Goal: Check status: Check status

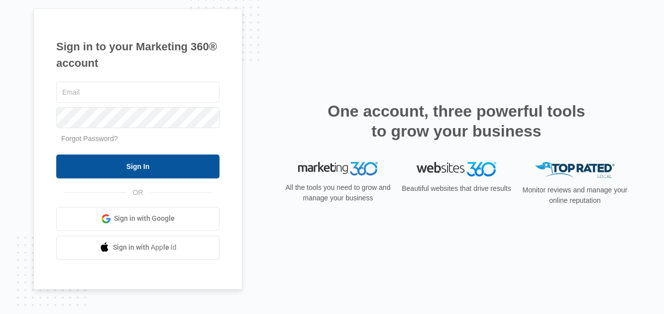
type input "[EMAIL_ADDRESS][DOMAIN_NAME]"
click at [151, 163] on input "Sign In" at bounding box center [137, 166] width 163 height 24
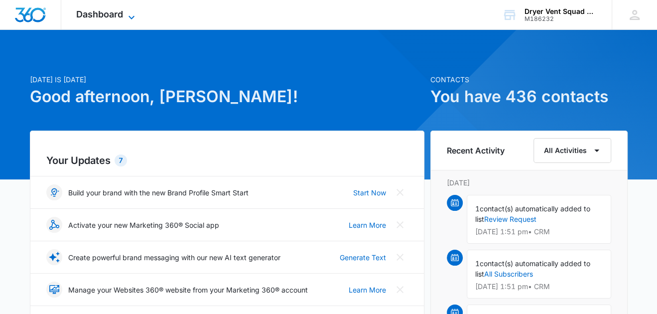
click at [108, 14] on span "Dashboard" at bounding box center [99, 14] width 47 height 10
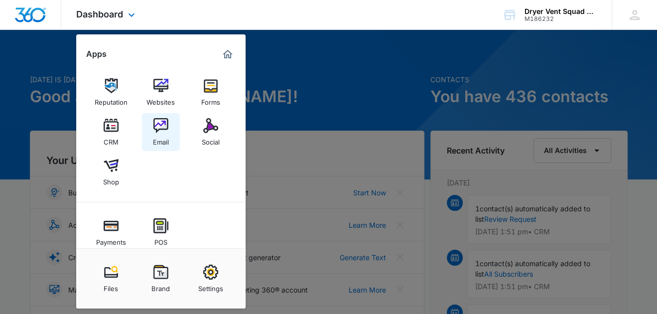
click at [160, 128] on img at bounding box center [160, 125] width 15 height 15
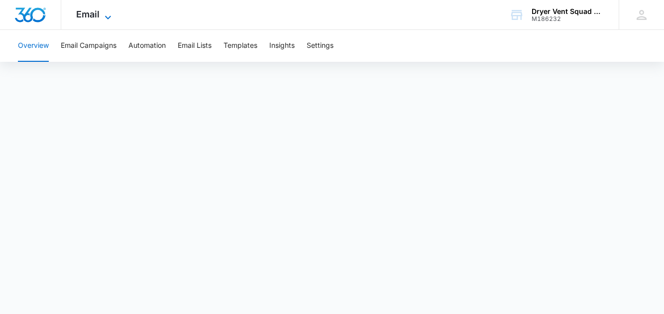
click at [96, 12] on span "Email" at bounding box center [87, 14] width 23 height 10
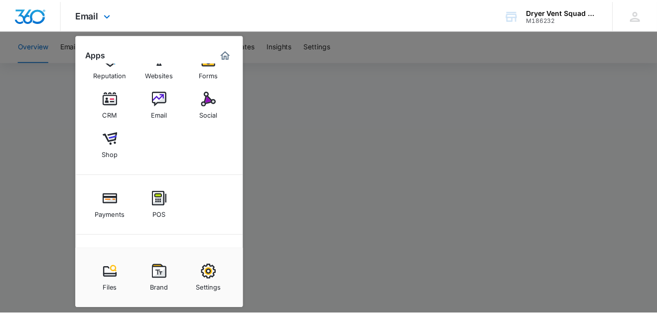
scroll to position [73, 0]
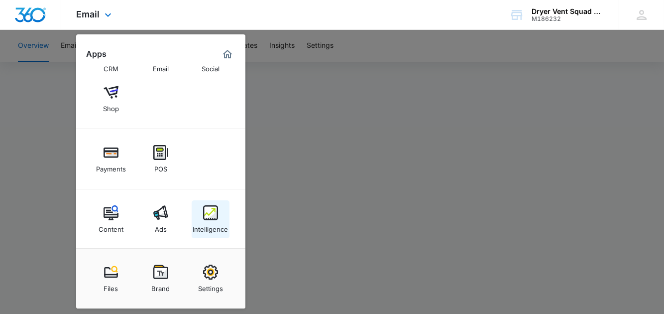
click at [210, 213] on img at bounding box center [210, 212] width 15 height 15
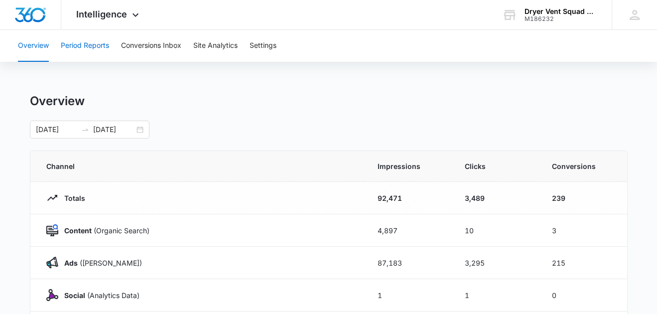
click at [78, 43] on button "Period Reports" at bounding box center [85, 46] width 48 height 32
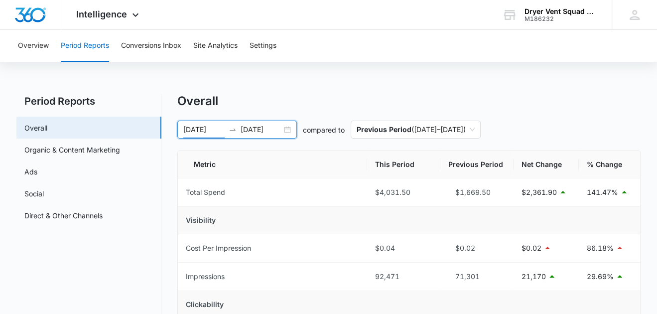
click at [212, 129] on input "[DATE]" at bounding box center [203, 129] width 41 height 11
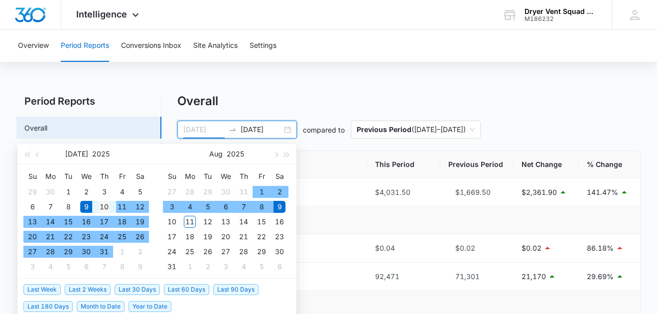
type input "[DATE]"
click at [107, 204] on div "10" at bounding box center [104, 207] width 12 height 12
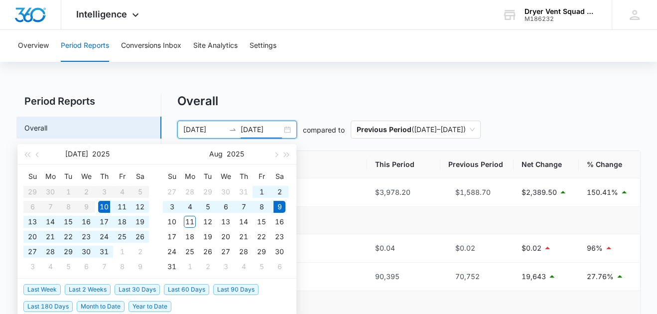
click at [261, 128] on input "[DATE]" at bounding box center [260, 129] width 41 height 11
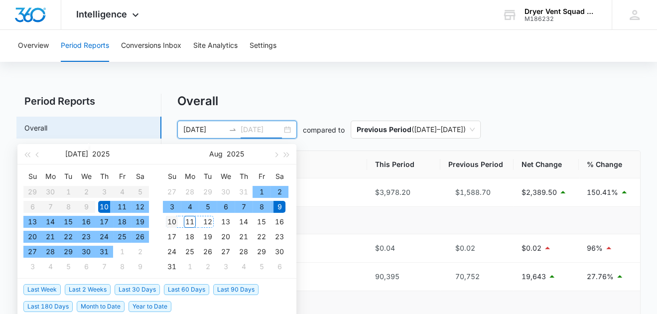
type input "[DATE]"
click at [172, 218] on div "10" at bounding box center [172, 222] width 12 height 12
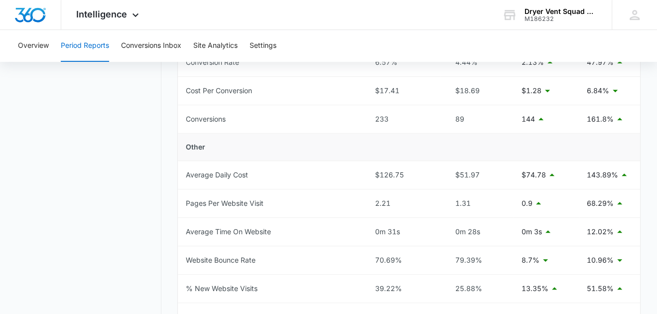
scroll to position [398, 0]
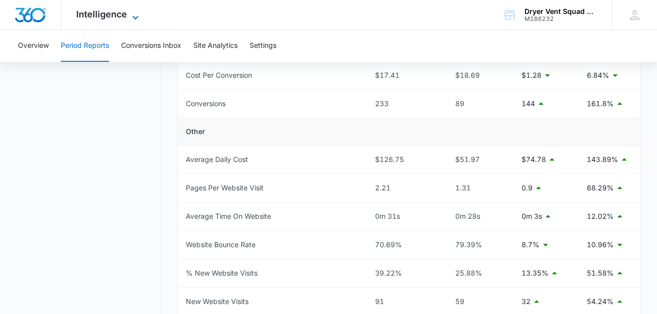
click at [93, 12] on span "Intelligence" at bounding box center [101, 14] width 51 height 10
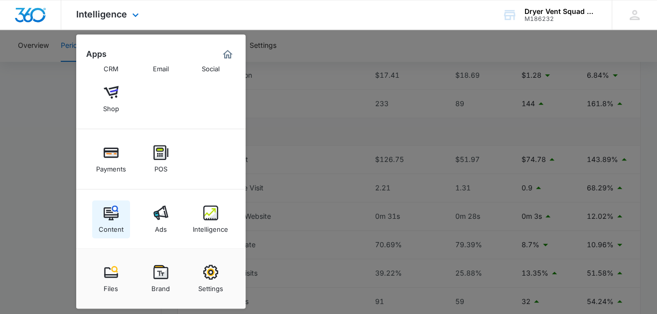
click at [115, 211] on img at bounding box center [111, 212] width 15 height 15
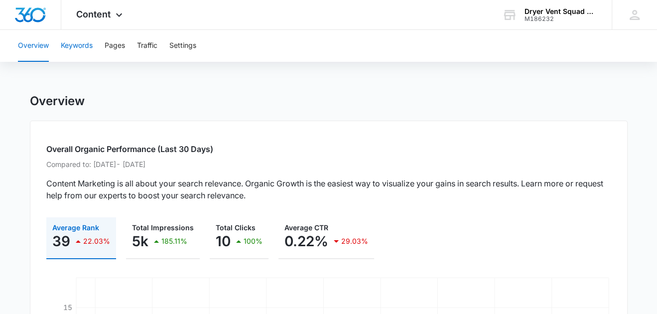
click at [86, 45] on button "Keywords" at bounding box center [77, 46] width 32 height 32
